Goal: Information Seeking & Learning: Learn about a topic

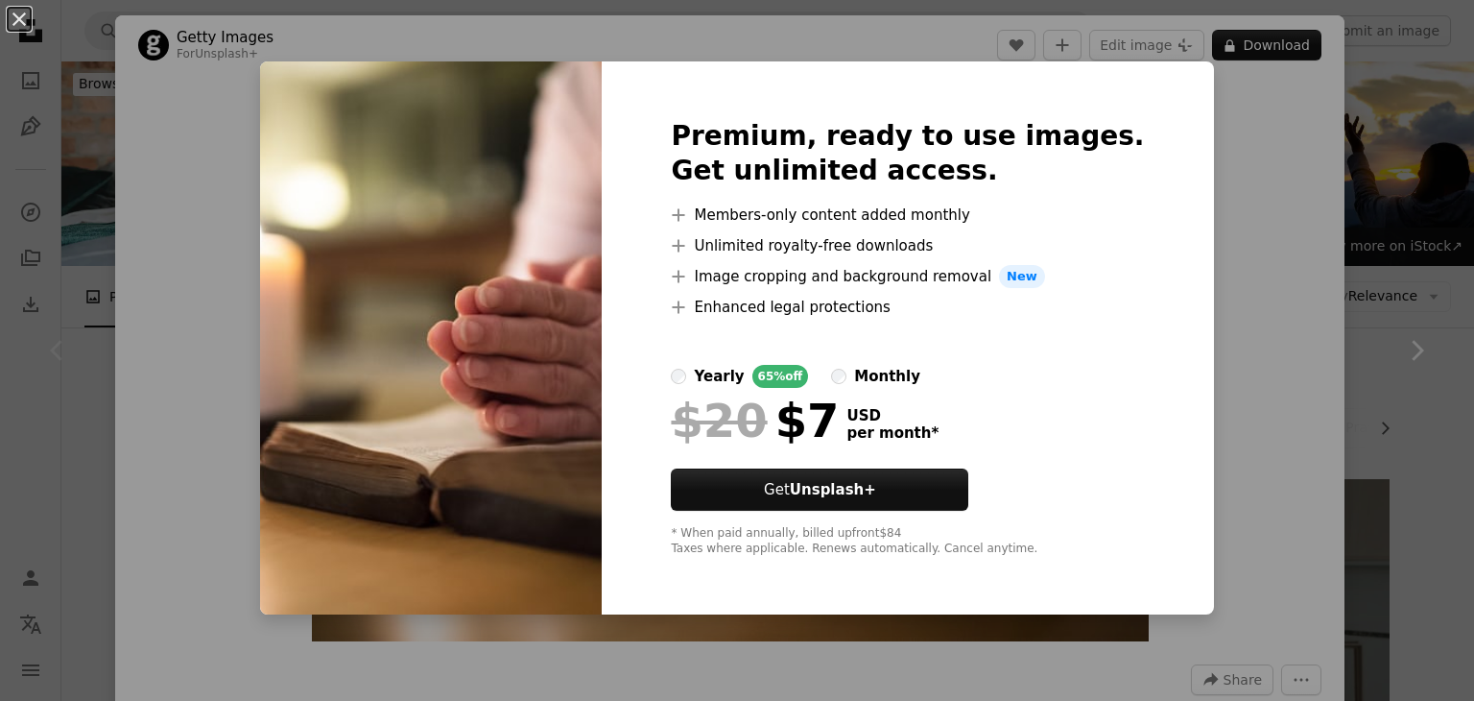
click at [1251, 45] on div "An X shape Premium, ready to use images. Get unlimited access. A plus sign Memb…" at bounding box center [737, 350] width 1474 height 701
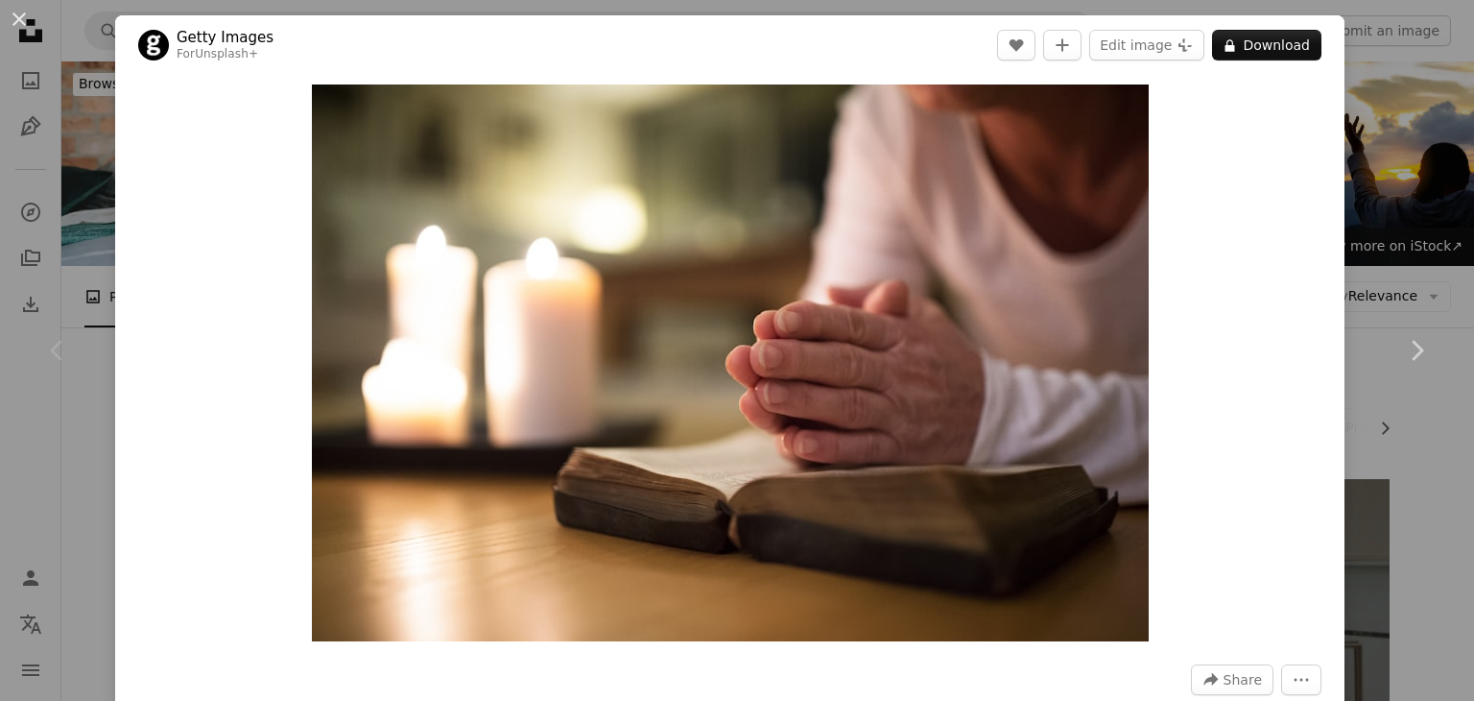
click at [1251, 45] on button "A lock Download" at bounding box center [1266, 45] width 109 height 31
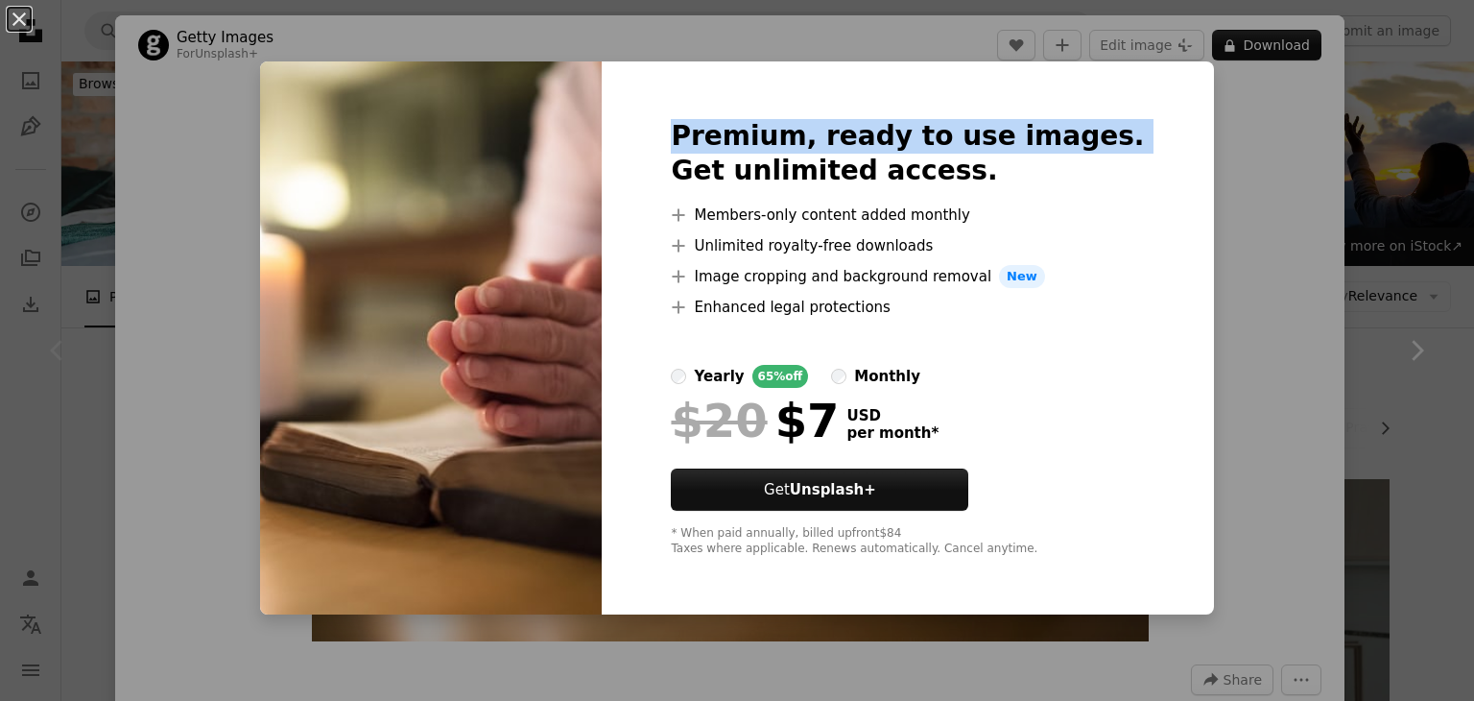
click at [1251, 45] on div "An X shape Premium, ready to use images. Get unlimited access. A plus sign Memb…" at bounding box center [737, 350] width 1474 height 701
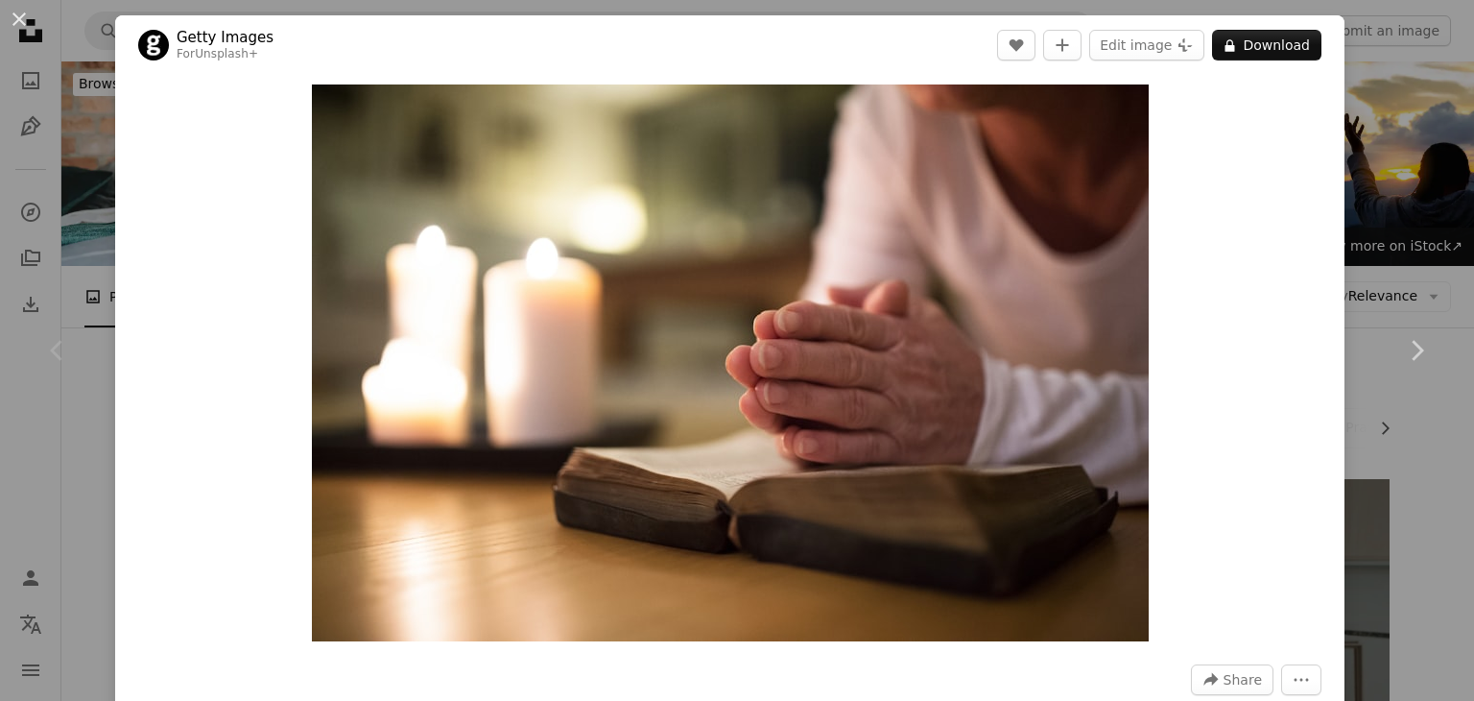
click at [1251, 45] on button "A lock Download" at bounding box center [1266, 45] width 109 height 31
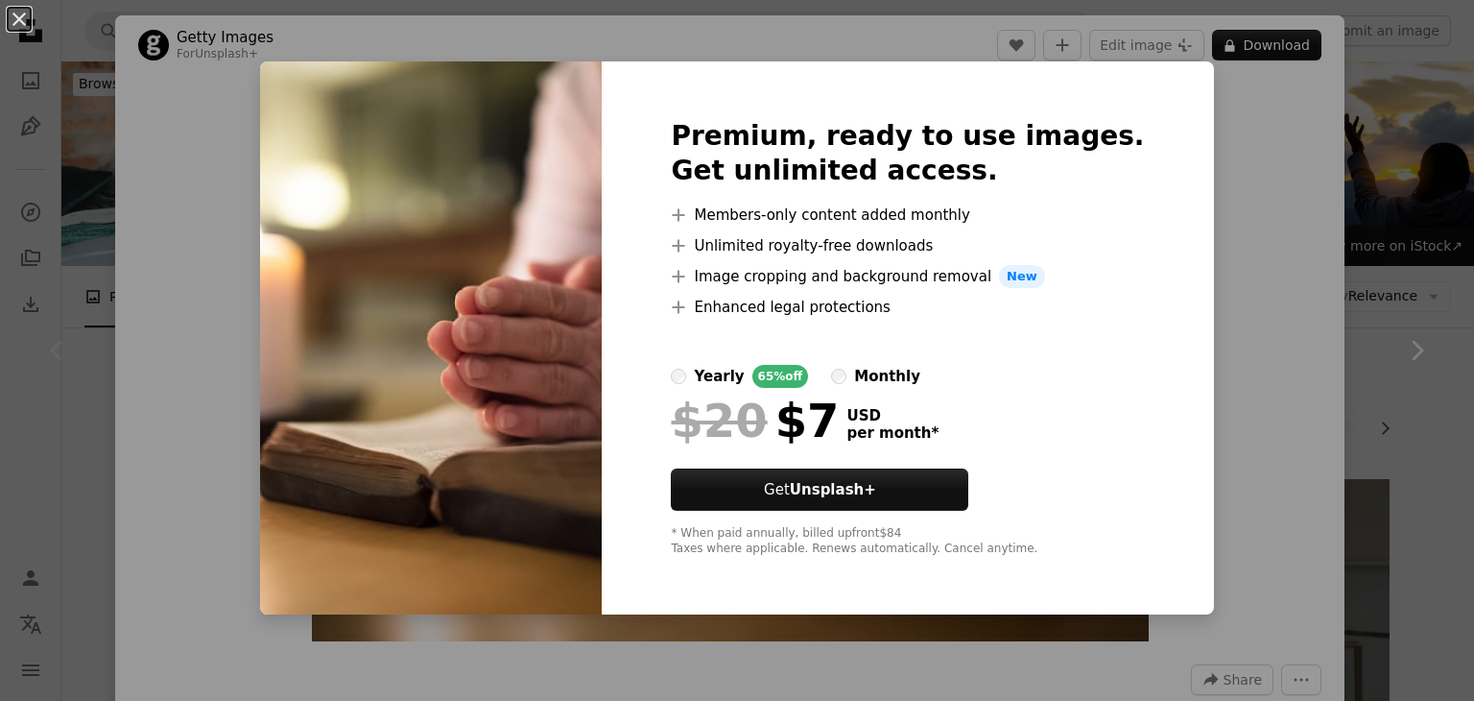
click at [1238, 164] on div "An X shape Premium, ready to use images. Get unlimited access. A plus sign Memb…" at bounding box center [737, 350] width 1474 height 701
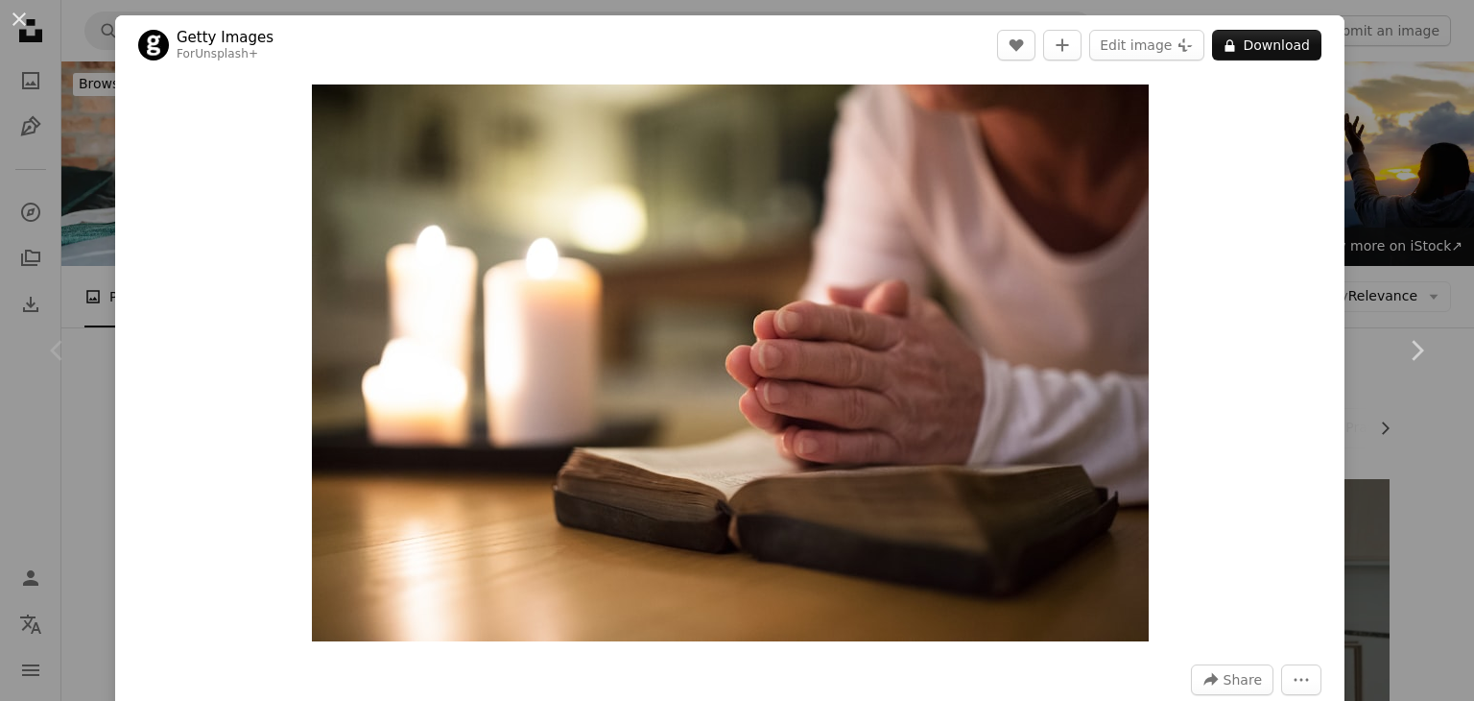
click at [1238, 164] on div "Zoom in" at bounding box center [729, 363] width 1229 height 576
click at [1346, 43] on div "An X shape Chevron left Chevron right Getty Images For Unsplash+ A heart A plus…" at bounding box center [737, 350] width 1474 height 701
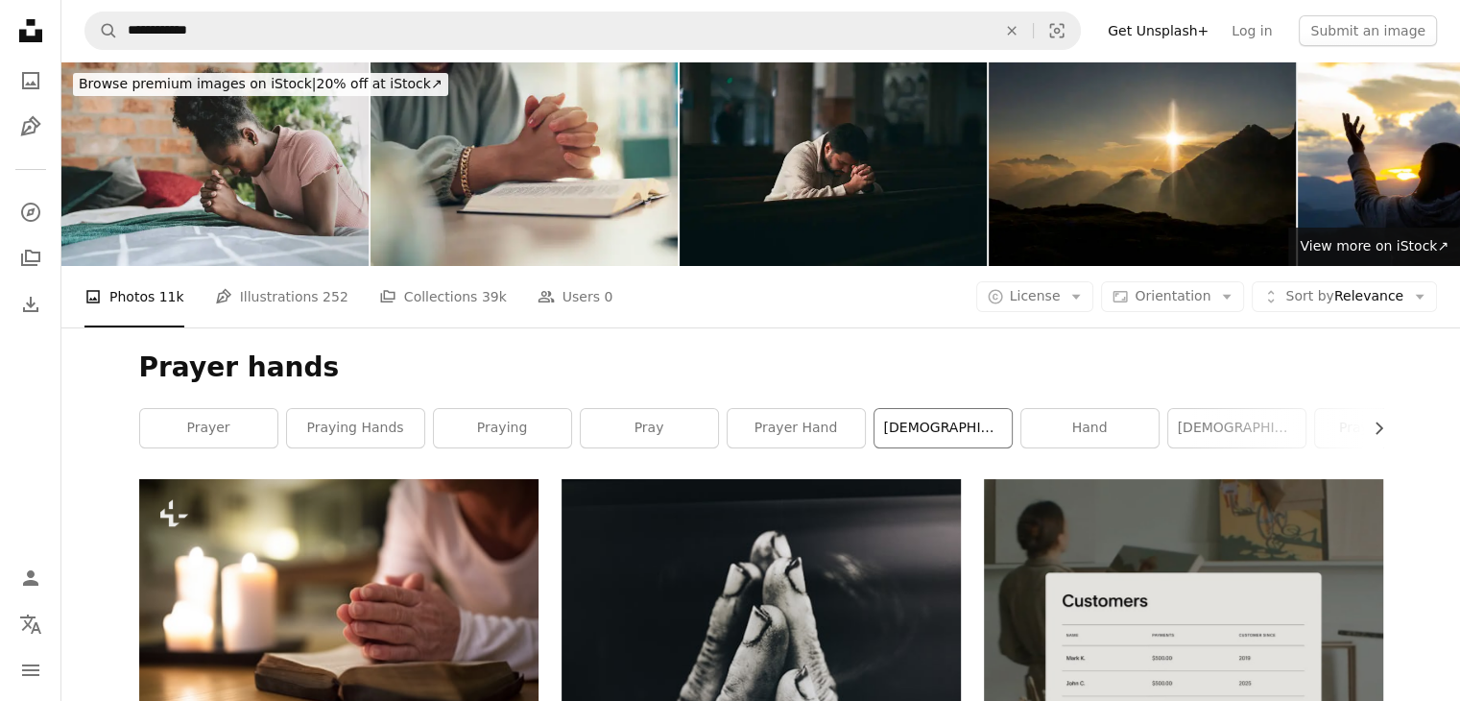
click at [928, 409] on link "[DEMOGRAPHIC_DATA]" at bounding box center [942, 428] width 137 height 38
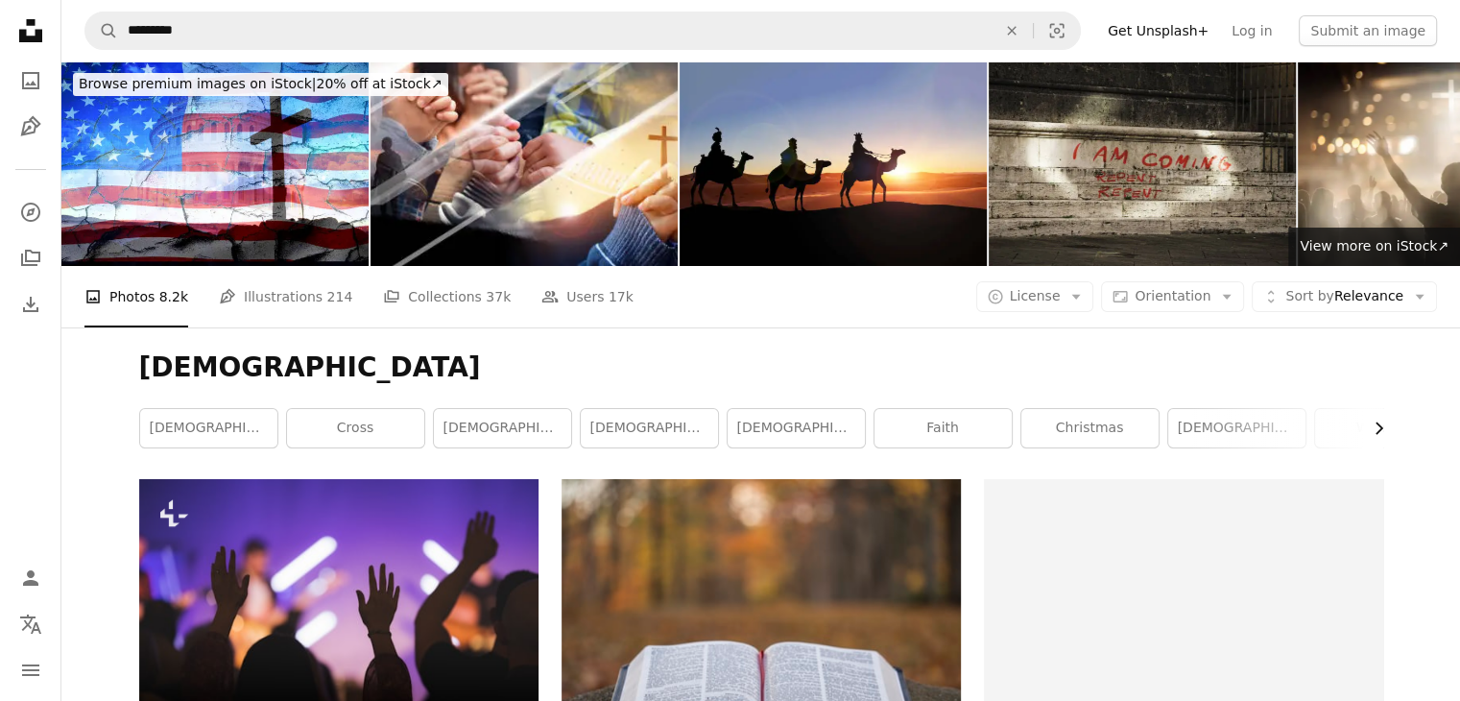
click at [1378, 418] on icon "Chevron right" at bounding box center [1378, 427] width 19 height 19
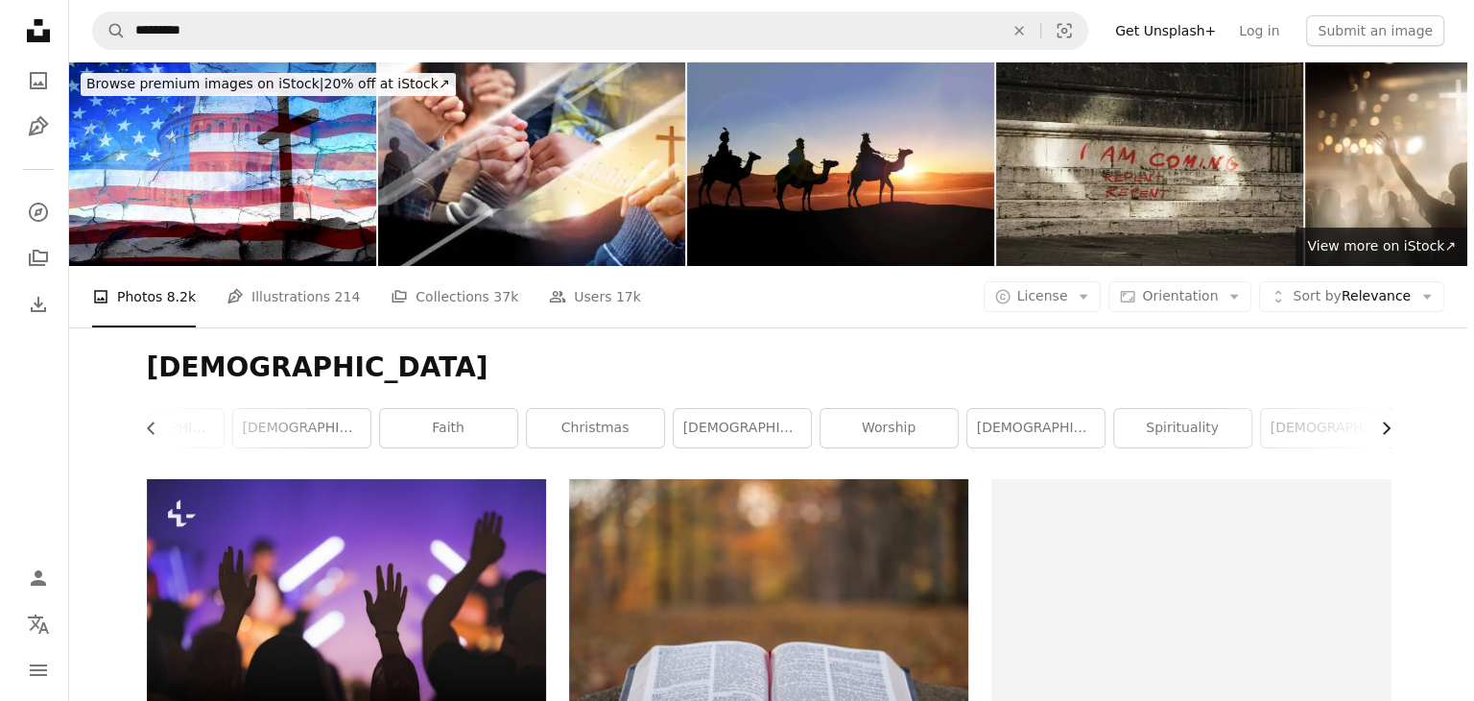
scroll to position [0, 511]
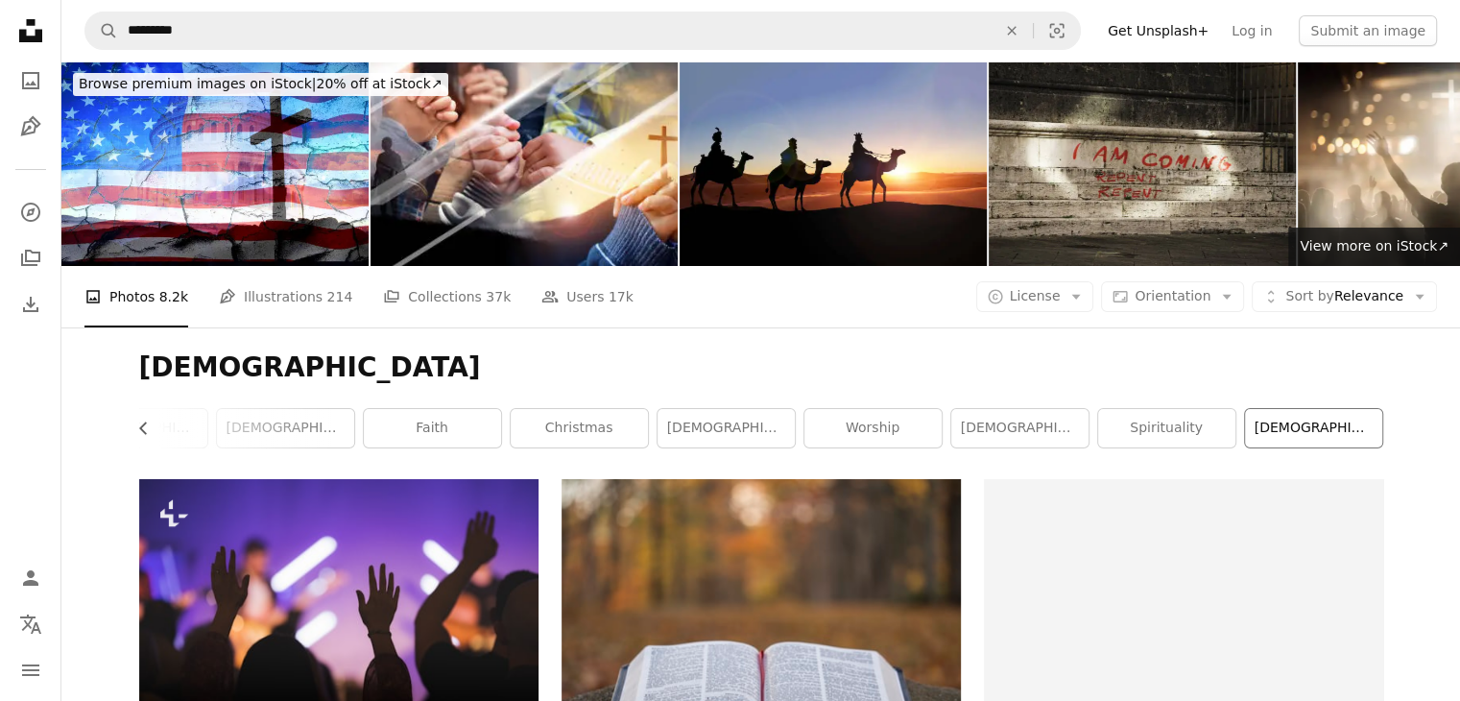
click at [1378, 409] on link "[DEMOGRAPHIC_DATA][PERSON_NAME]" at bounding box center [1313, 428] width 137 height 38
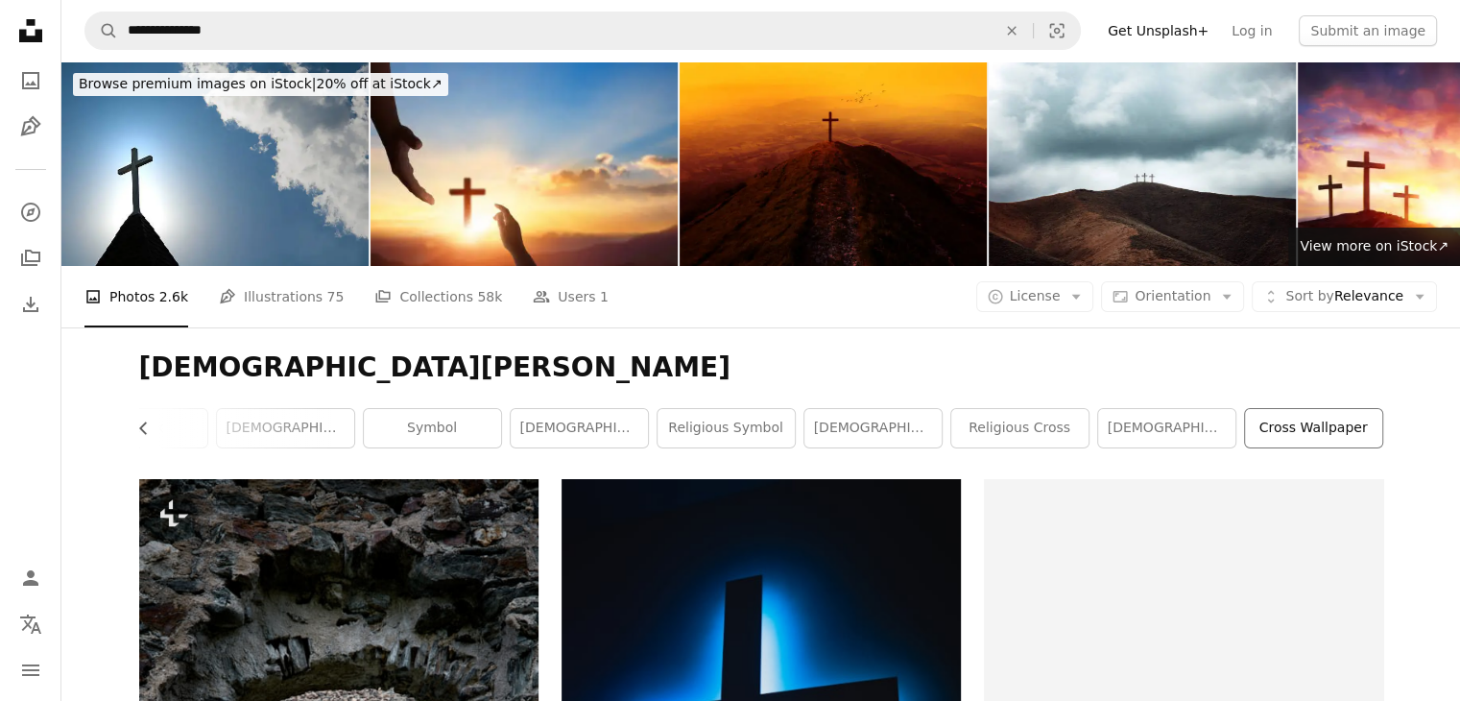
click at [1378, 409] on link "cross wallpaper" at bounding box center [1313, 428] width 137 height 38
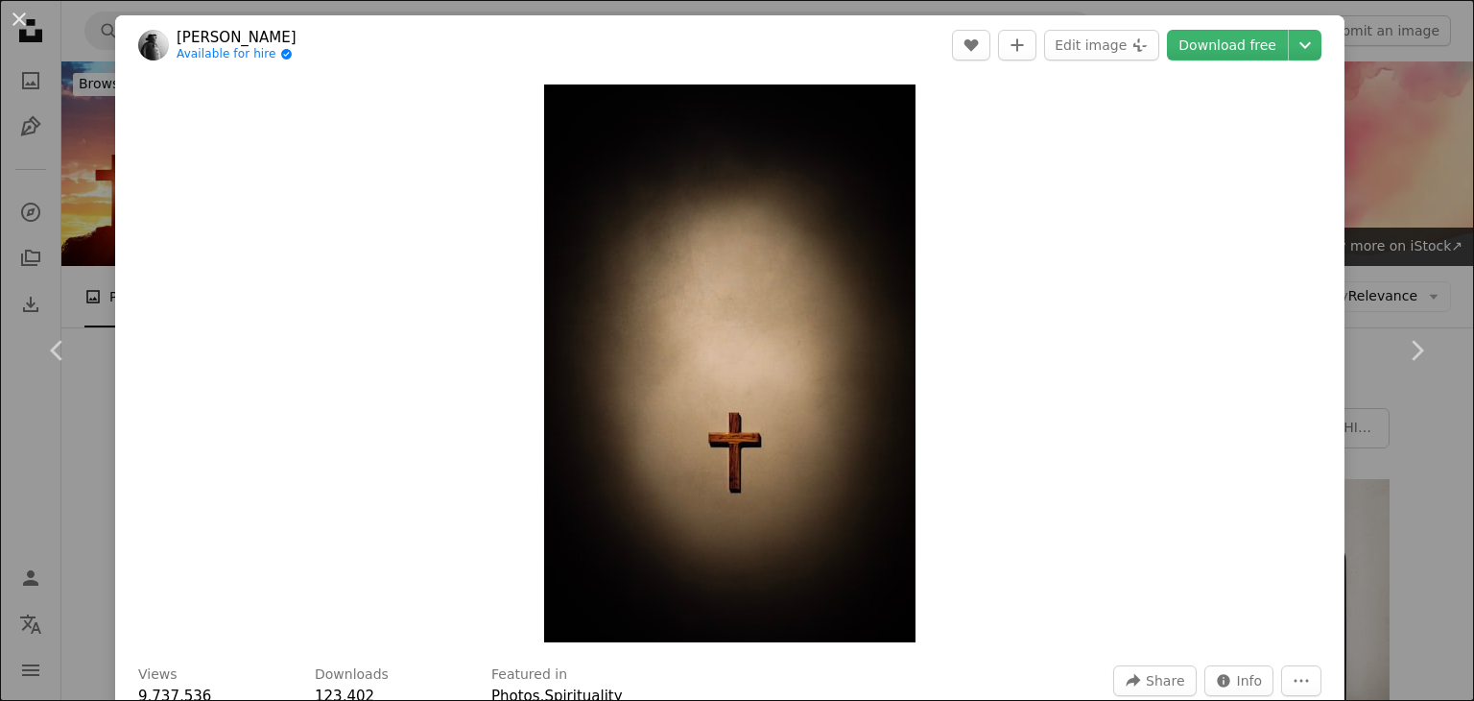
click at [891, 74] on header "[PERSON_NAME] Available for hire A checkmark inside of a circle A heart A plus …" at bounding box center [729, 45] width 1229 height 60
click at [26, 12] on button "An X shape" at bounding box center [19, 19] width 23 height 23
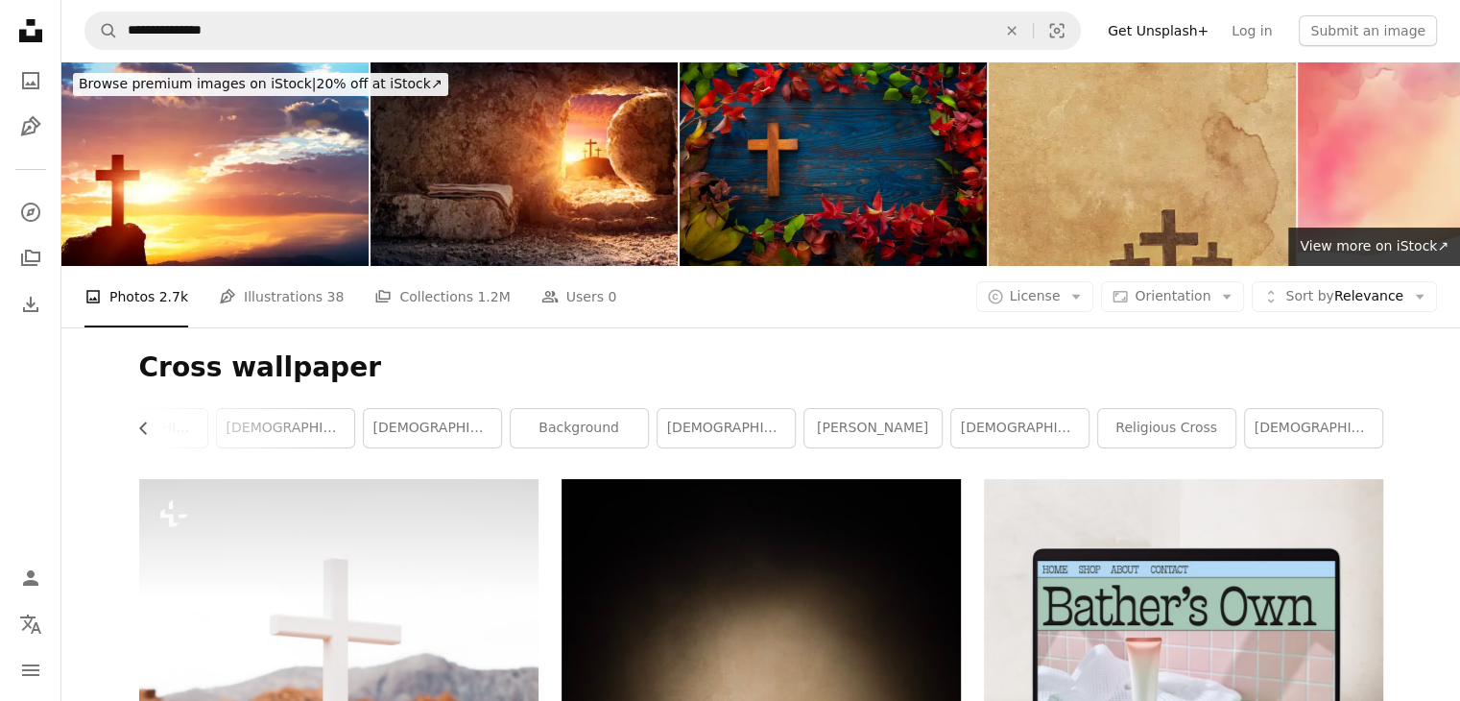
click at [26, 12] on icon "Unsplash logo Unsplash Home" at bounding box center [31, 31] width 38 height 38
